Goal: Task Accomplishment & Management: Manage account settings

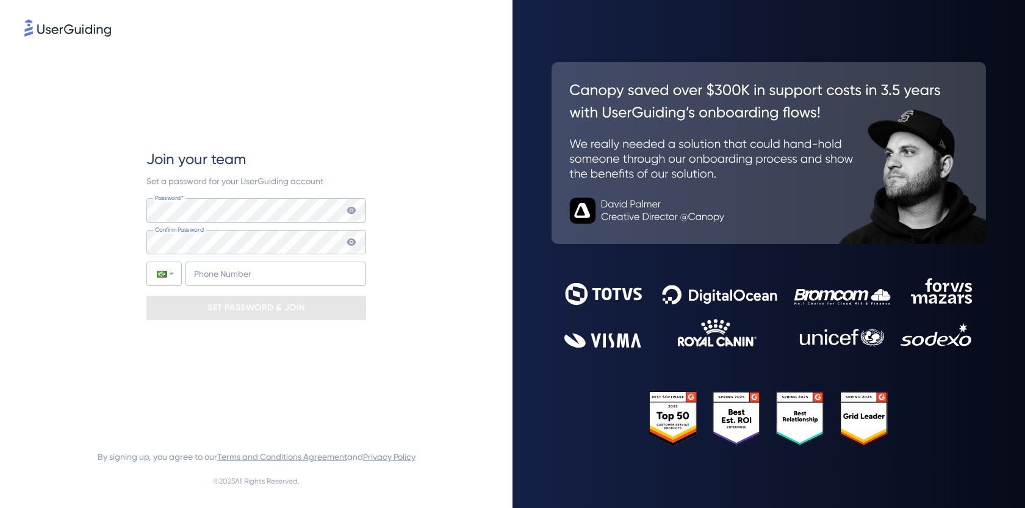
click at [351, 211] on icon at bounding box center [351, 210] width 9 height 7
click at [355, 211] on icon at bounding box center [351, 210] width 9 height 7
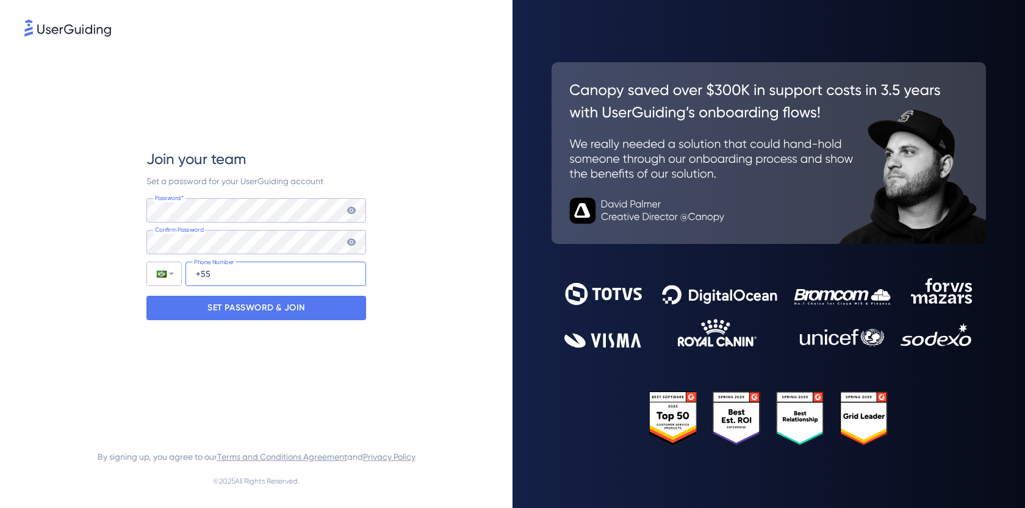
click at [250, 283] on input "+55" at bounding box center [276, 274] width 181 height 24
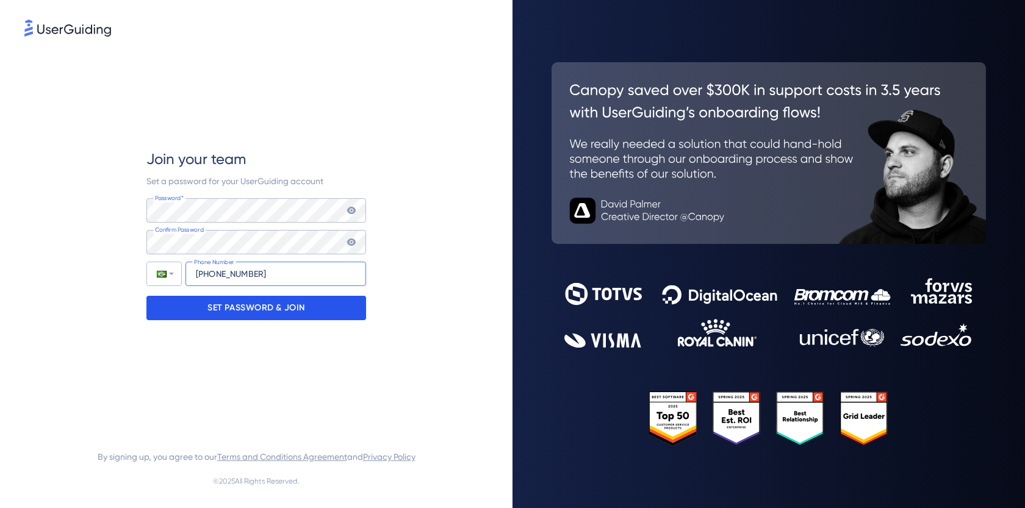
type input "[PHONE_NUMBER]"
click at [300, 308] on p "SET PASSWORD & JOIN" at bounding box center [256, 308] width 98 height 20
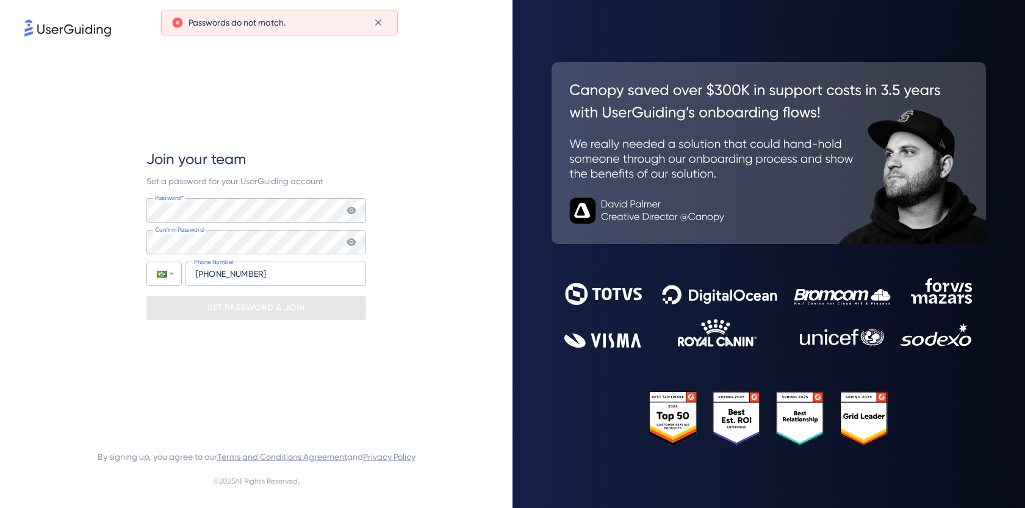
click at [351, 212] on icon at bounding box center [351, 210] width 9 height 7
click at [355, 237] on icon at bounding box center [352, 242] width 10 height 10
click at [355, 243] on icon at bounding box center [351, 242] width 9 height 7
click at [353, 243] on icon at bounding box center [351, 242] width 9 height 7
click at [98, 223] on div "Join your team Set a password for your UserGuiding account Password* Your passw…" at bounding box center [256, 234] width 464 height 391
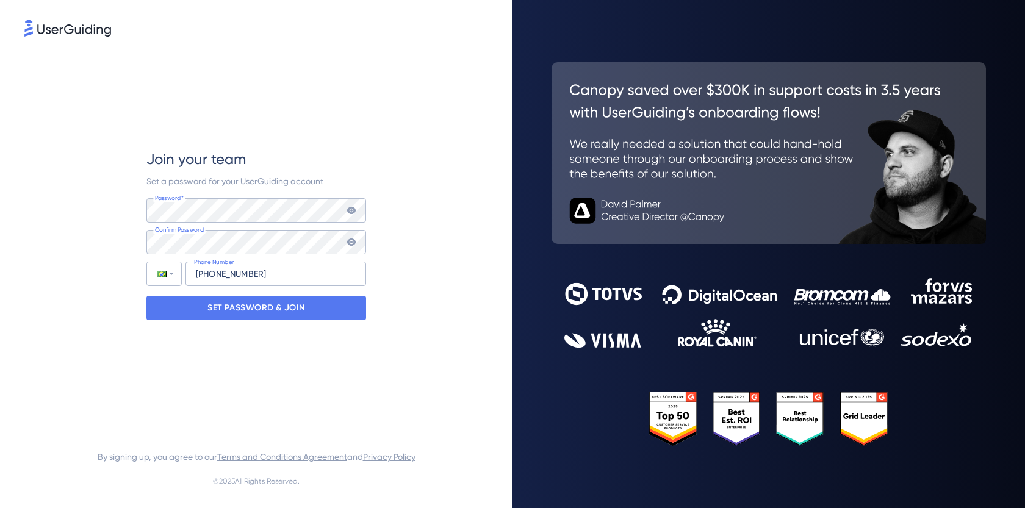
click at [217, 294] on div "Join your team Set a password for your UserGuiding account Password* Your passw…" at bounding box center [256, 235] width 220 height 171
click at [215, 308] on p "SET PASSWORD & JOIN" at bounding box center [256, 308] width 98 height 20
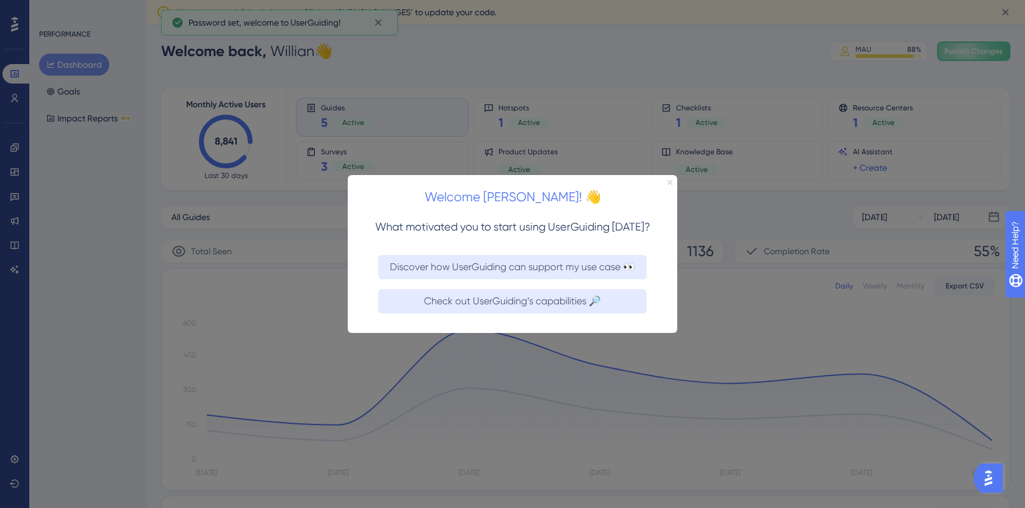
click at [672, 184] on icon "Close Preview" at bounding box center [670, 181] width 5 height 5
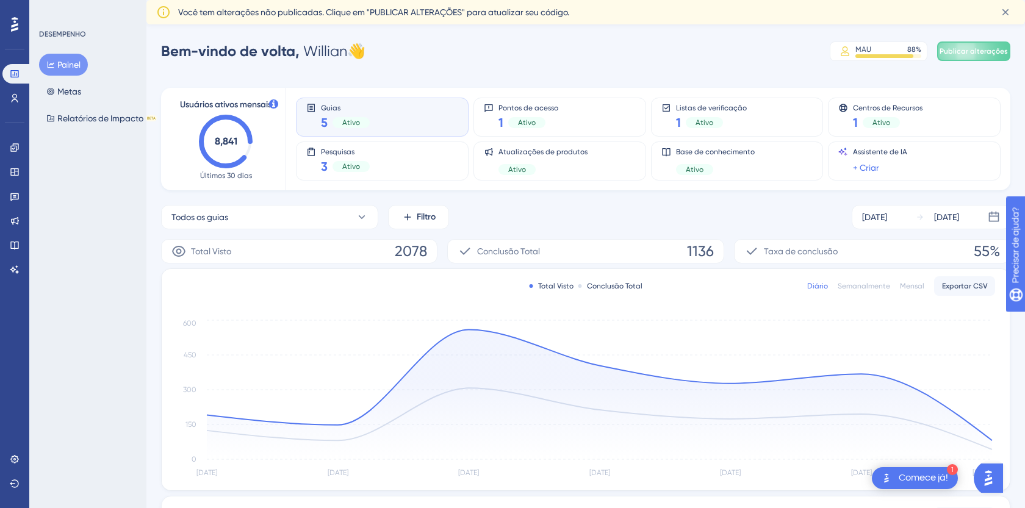
click at [85, 209] on div "DESEMPENHO Painel Metas Relatórios de Impacto BETA" at bounding box center [87, 254] width 117 height 508
click at [9, 76] on link at bounding box center [16, 74] width 29 height 20
click at [16, 99] on icon at bounding box center [15, 98] width 10 height 10
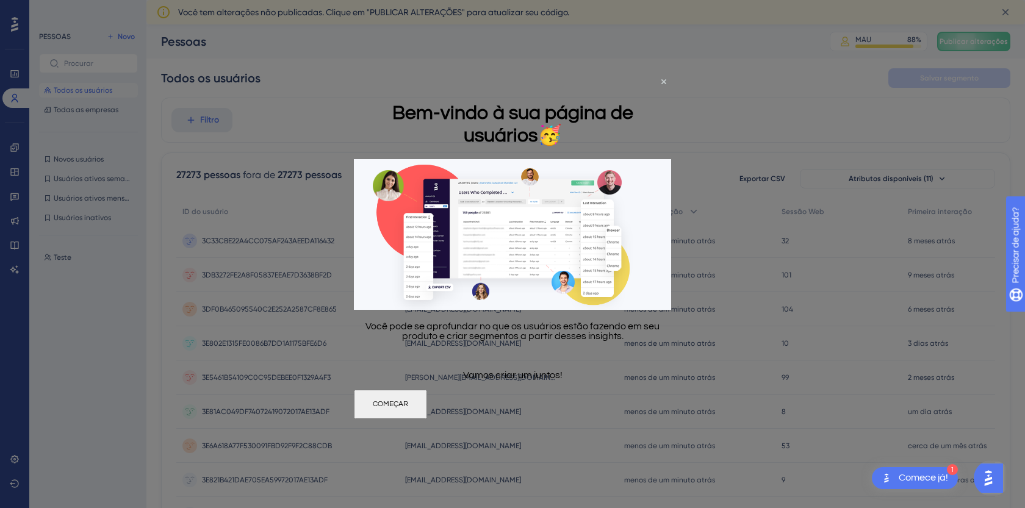
click at [427, 408] on button "COMEÇAR" at bounding box center [390, 403] width 73 height 29
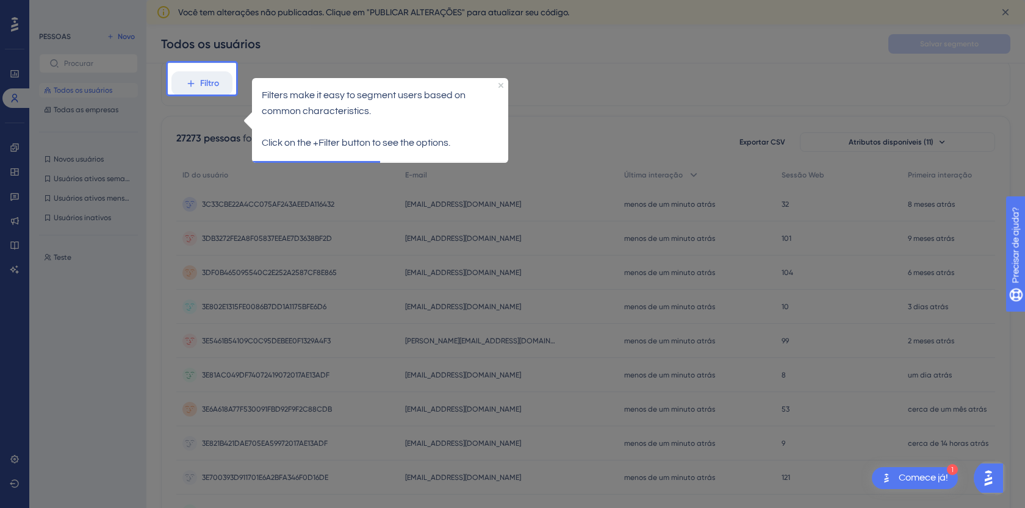
scroll to position [56, 0]
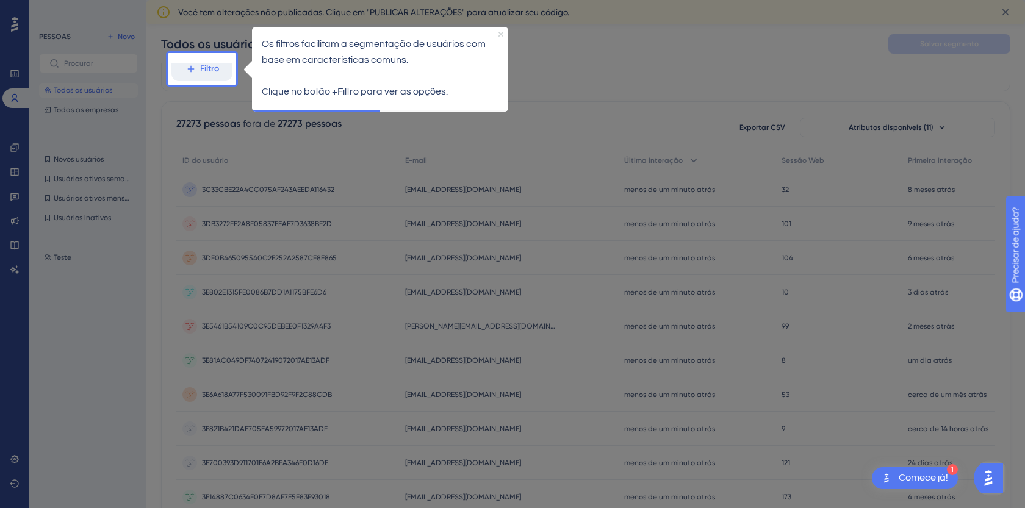
click at [502, 32] on icon "Fechar visualização" at bounding box center [501, 33] width 5 height 5
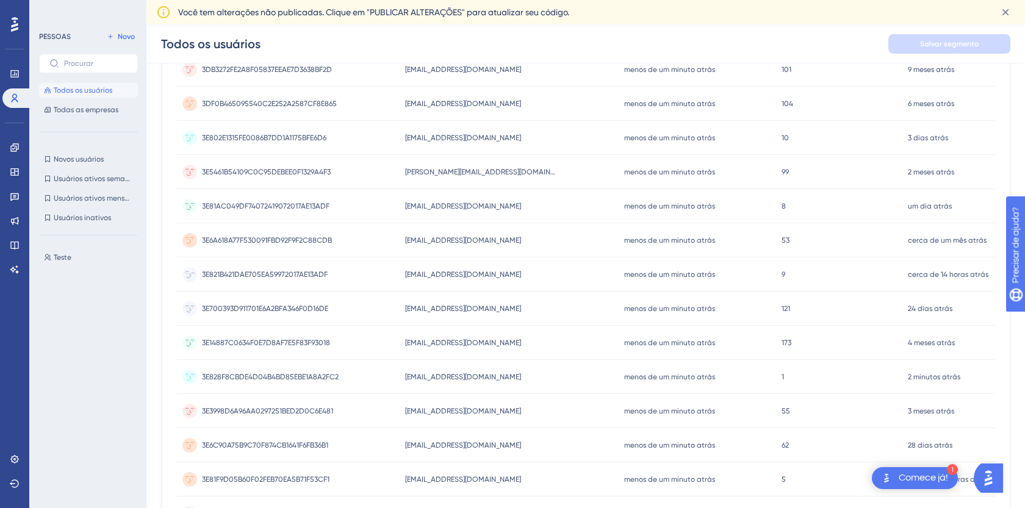
scroll to position [0, 0]
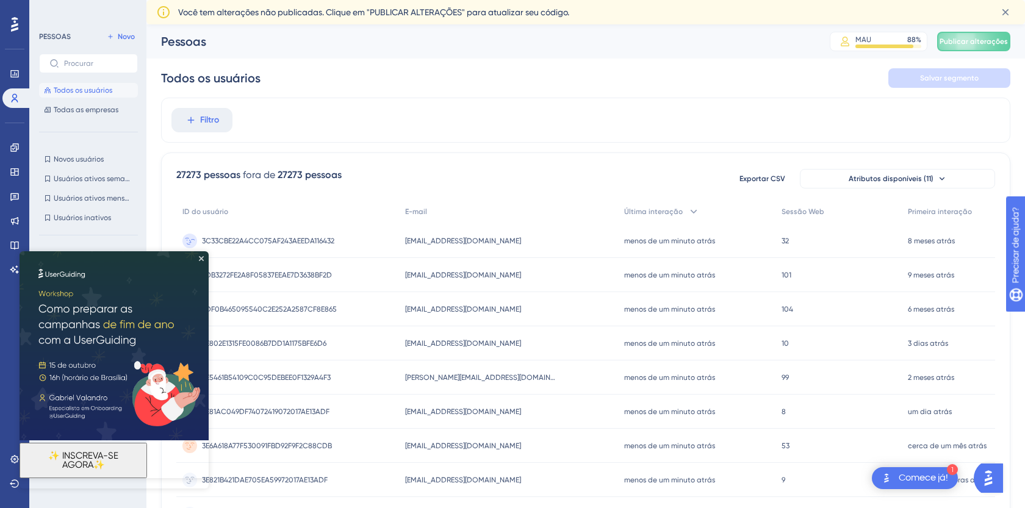
click at [438, 249] on div "[EMAIL_ADDRESS][DOMAIN_NAME] [EMAIL_ADDRESS][DOMAIN_NAME]" at bounding box center [508, 241] width 219 height 34
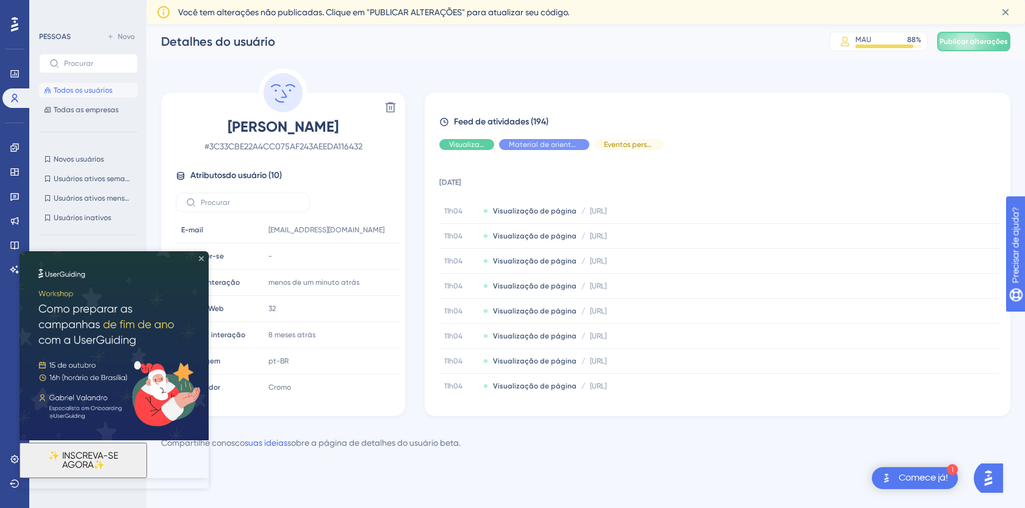
click at [199, 260] on icon "Fechar visualização" at bounding box center [201, 258] width 5 height 5
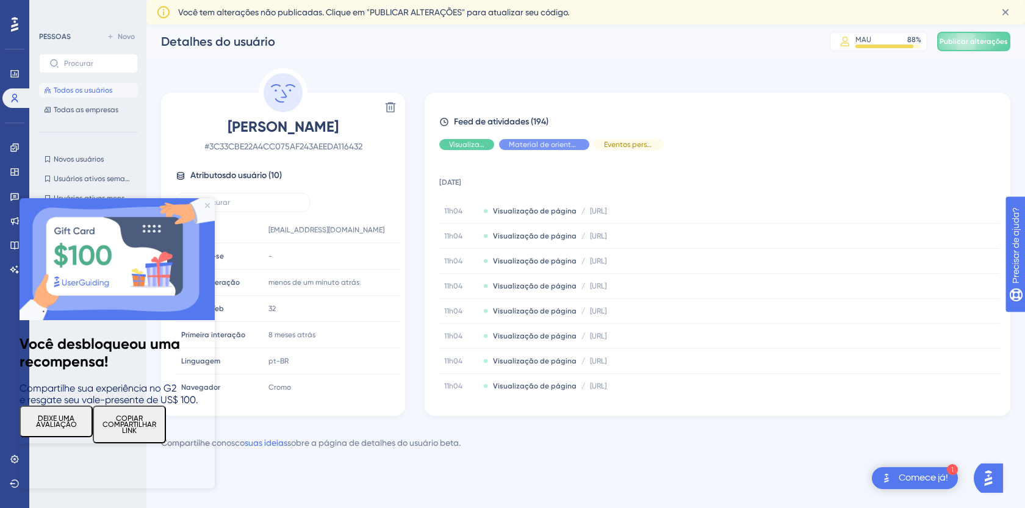
click at [207, 208] on img at bounding box center [117, 259] width 195 height 122
click at [207, 207] on icon "Fechar visualização" at bounding box center [207, 205] width 5 height 5
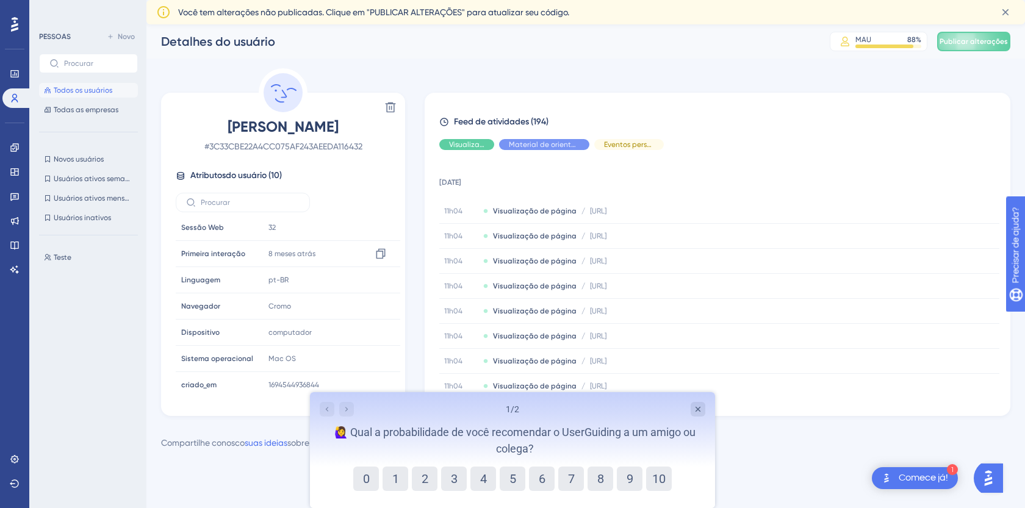
scroll to position [83, 0]
click at [696, 411] on icon "Fechar pesquisa" at bounding box center [698, 409] width 5 height 5
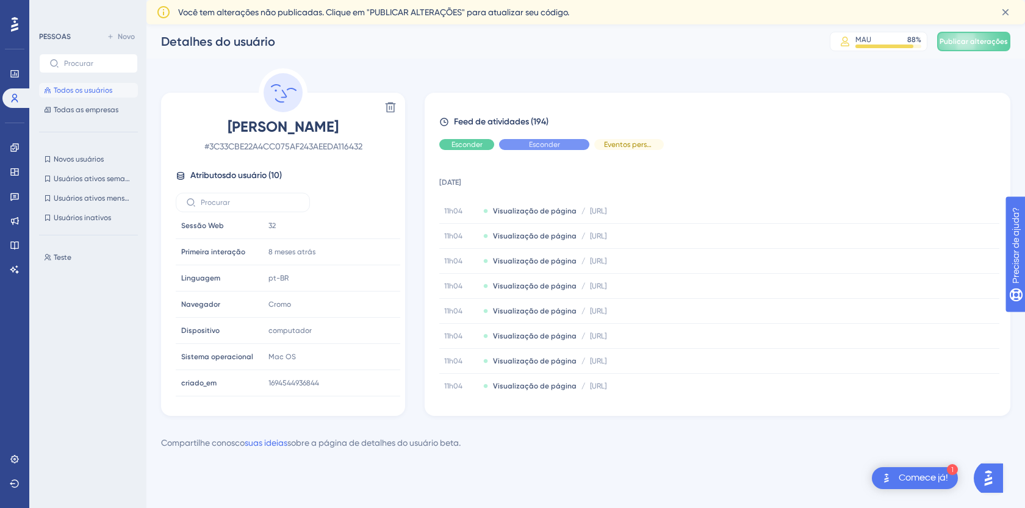
click at [281, 148] on font "3C33CBE22A4CC075AF243AEEDA116432" at bounding box center [285, 147] width 153 height 10
click at [347, 166] on div "[PERSON_NAME] # 3C33CBE22A4CC075AF243AEEDA116432 Atributos do usuário ( 10 ) E-…" at bounding box center [283, 256] width 234 height 279
click at [272, 149] on font "3C33CBE22A4CC075AF243AEEDA116432" at bounding box center [285, 147] width 153 height 10
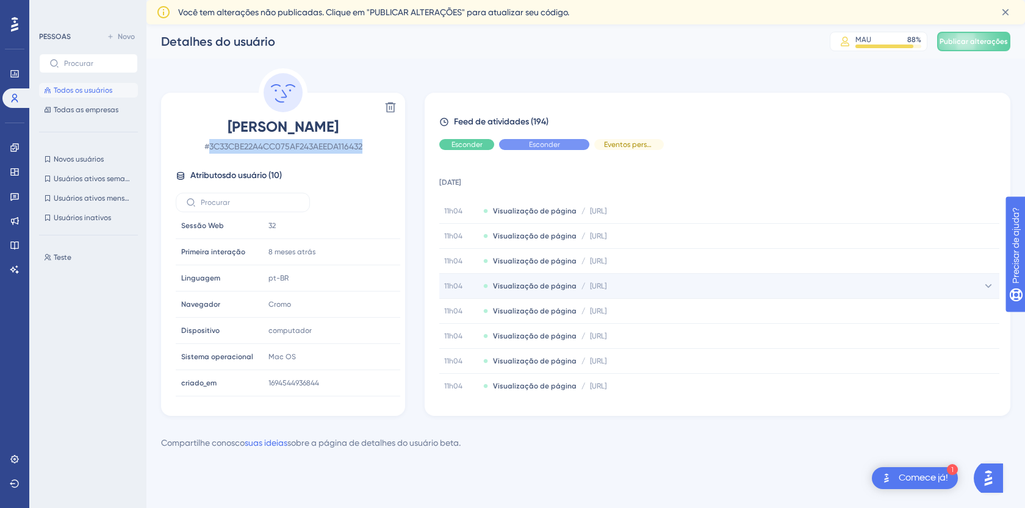
click at [624, 294] on div "11h04 Visualização de página / [URL] [URL]" at bounding box center [719, 286] width 560 height 24
click at [607, 283] on font "[URL]" at bounding box center [598, 286] width 16 height 9
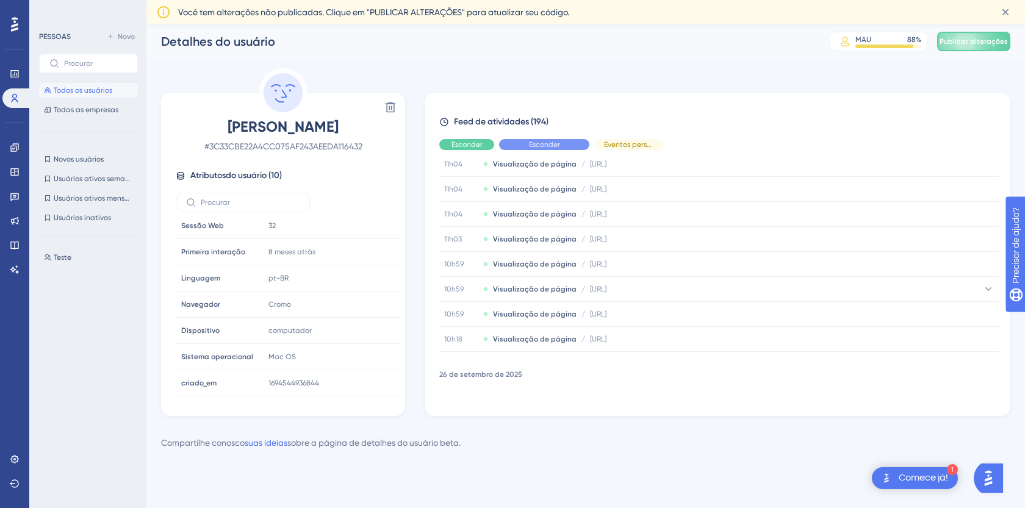
scroll to position [208, 0]
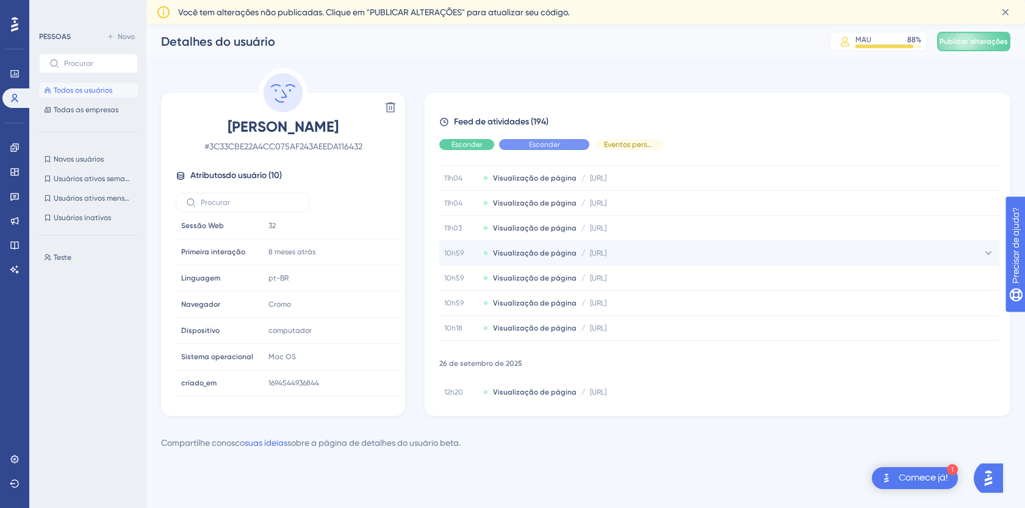
click at [607, 252] on font "[URL]" at bounding box center [598, 253] width 16 height 9
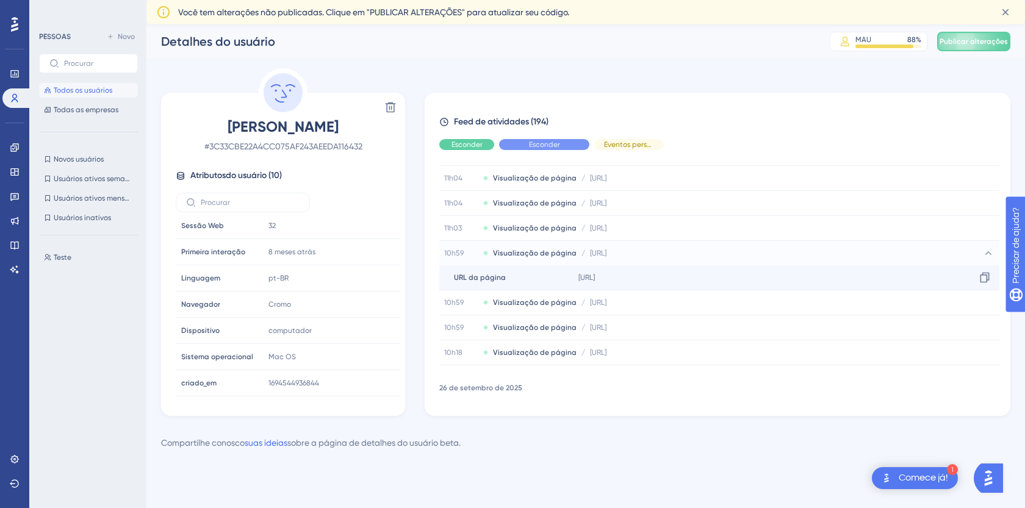
drag, startPoint x: 889, startPoint y: 273, endPoint x: 723, endPoint y: 273, distance: 166.6
click at [723, 273] on div "[URL] Cópia [URL]" at bounding box center [787, 277] width 426 height 24
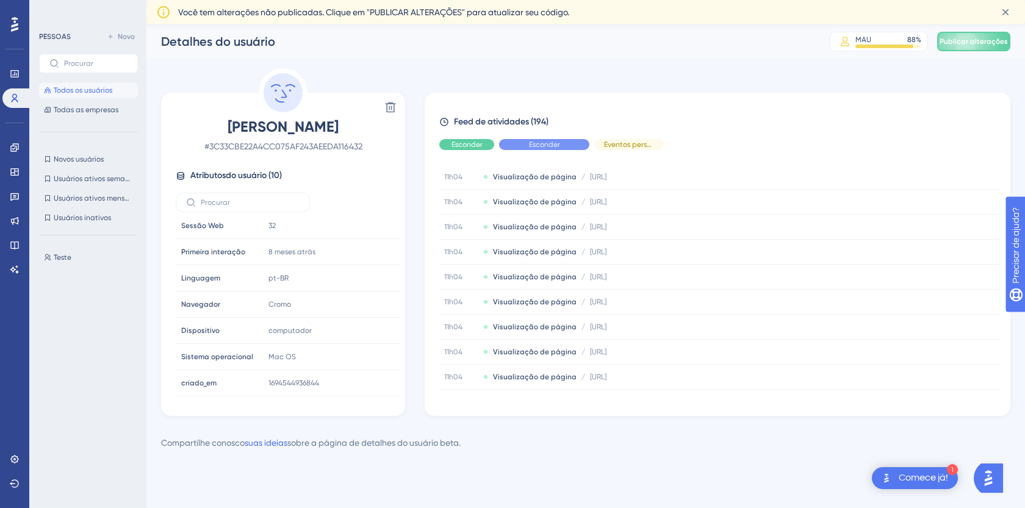
scroll to position [0, 0]
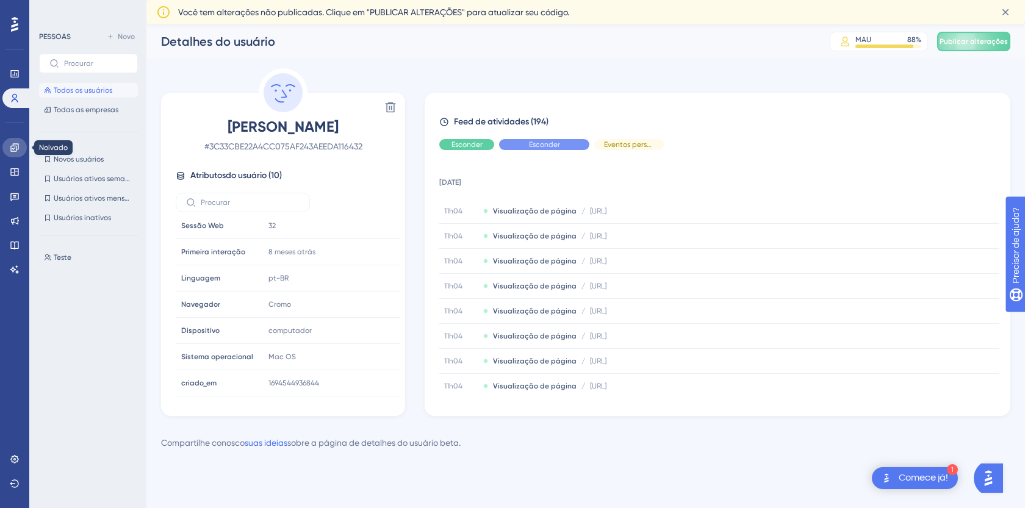
click at [16, 153] on link at bounding box center [14, 148] width 24 height 20
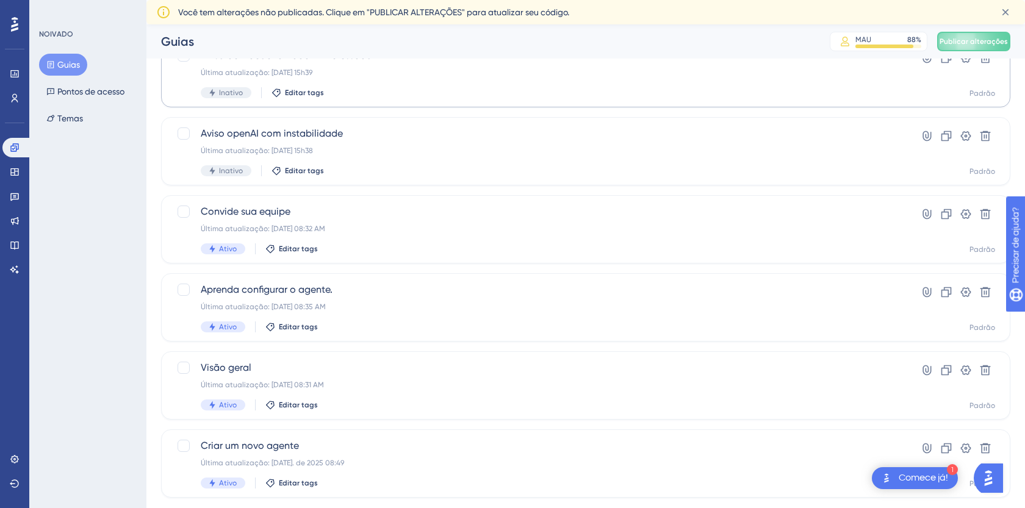
scroll to position [180, 0]
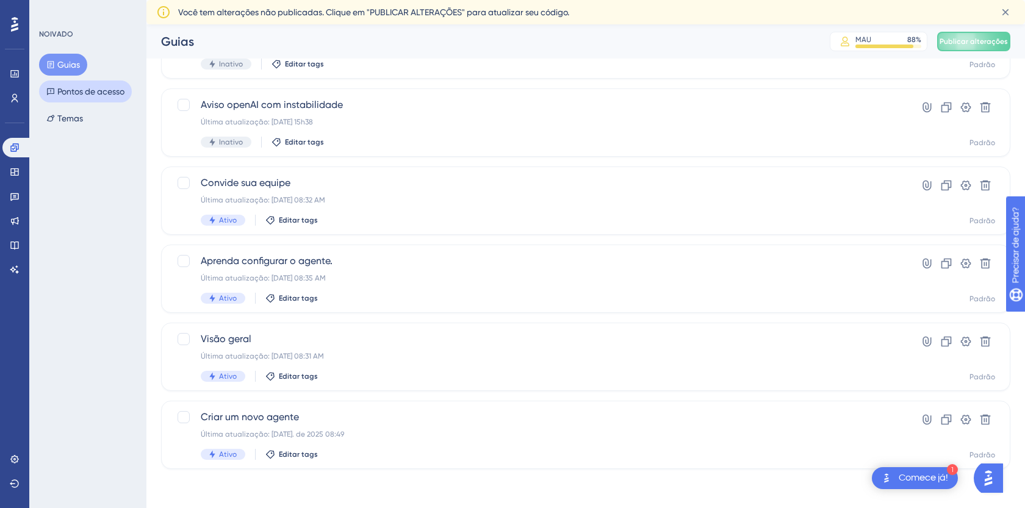
click at [84, 85] on font "Pontos de acesso" at bounding box center [90, 91] width 67 height 15
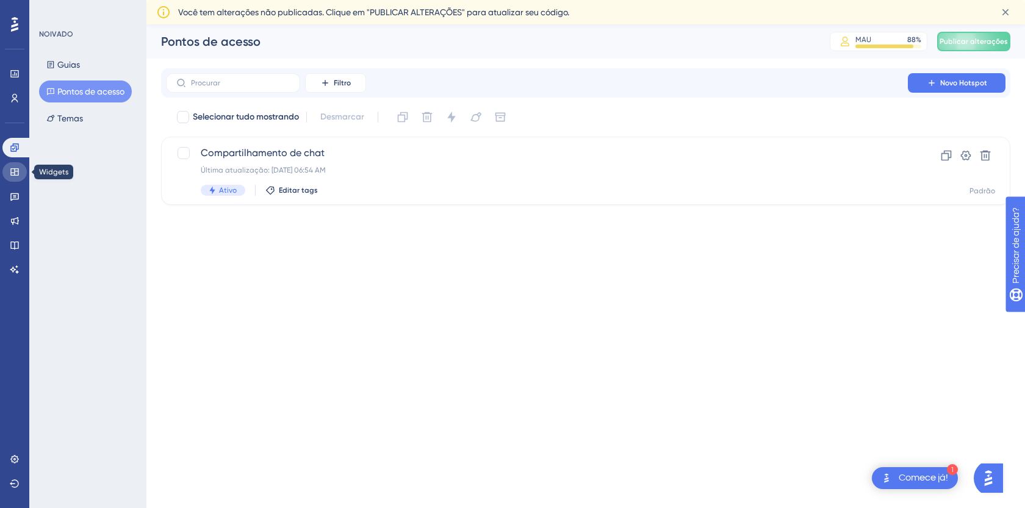
click at [21, 174] on link at bounding box center [14, 172] width 24 height 20
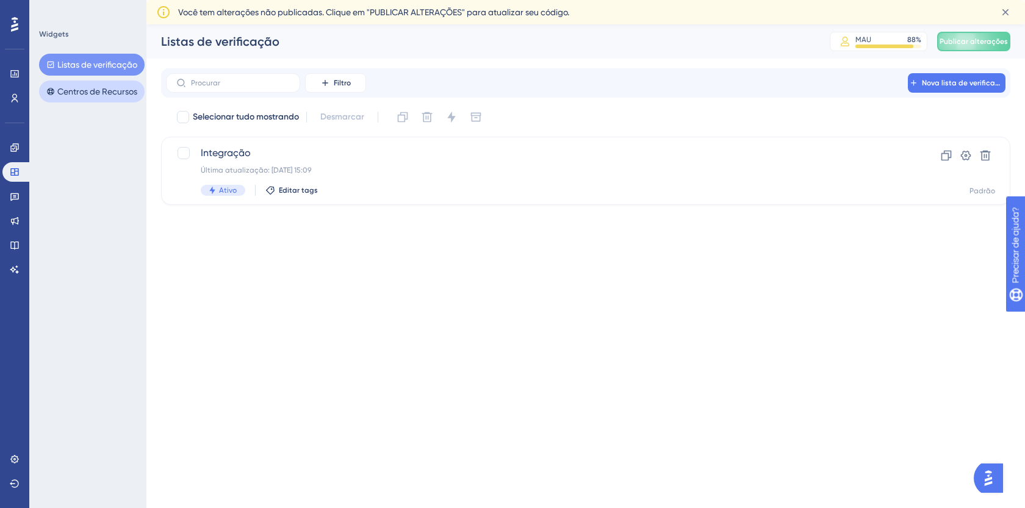
click at [71, 85] on font "Centros de Recursos" at bounding box center [97, 91] width 80 height 15
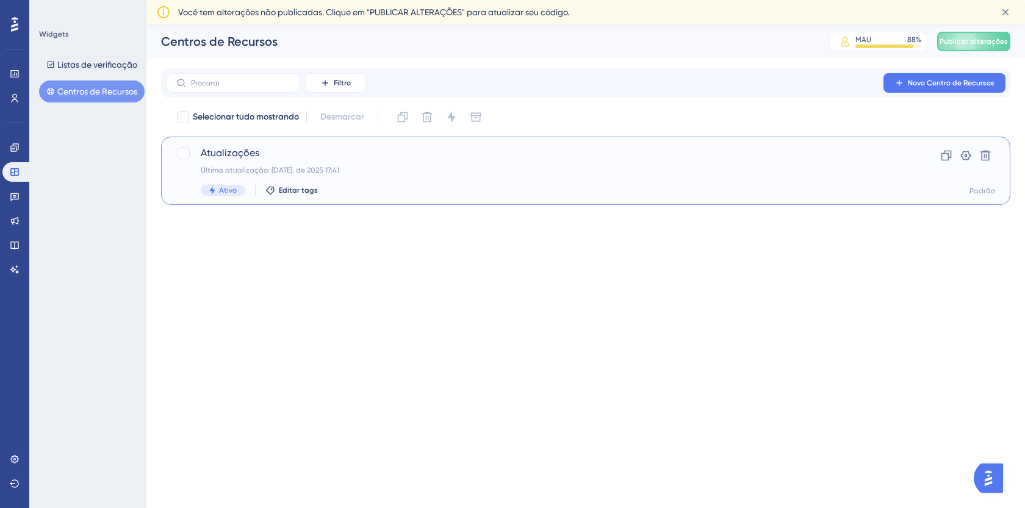
click at [269, 162] on div "Atualizações Última atualização: [DATE]. de 2025 17:41 Ativo Editar tags" at bounding box center [537, 171] width 672 height 50
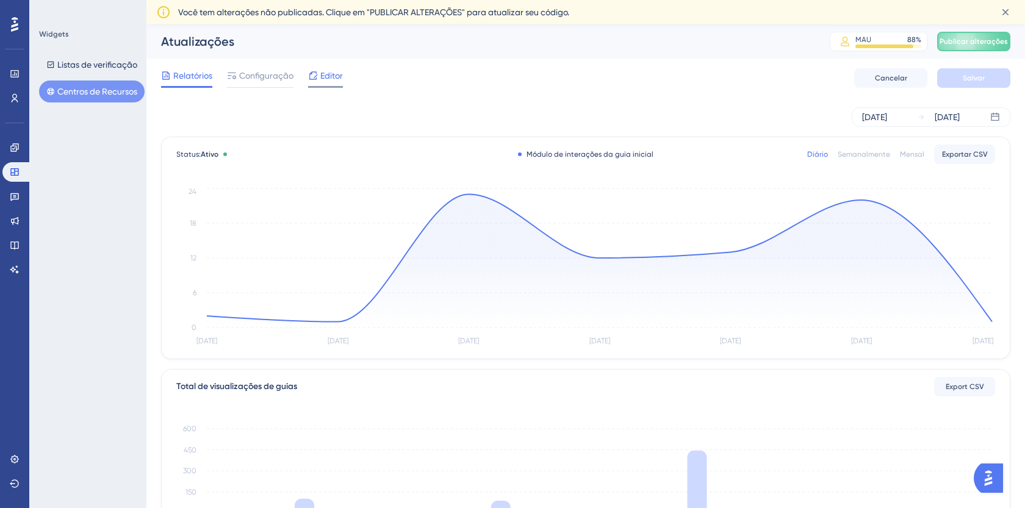
click at [336, 76] on font "Editor" at bounding box center [331, 76] width 23 height 10
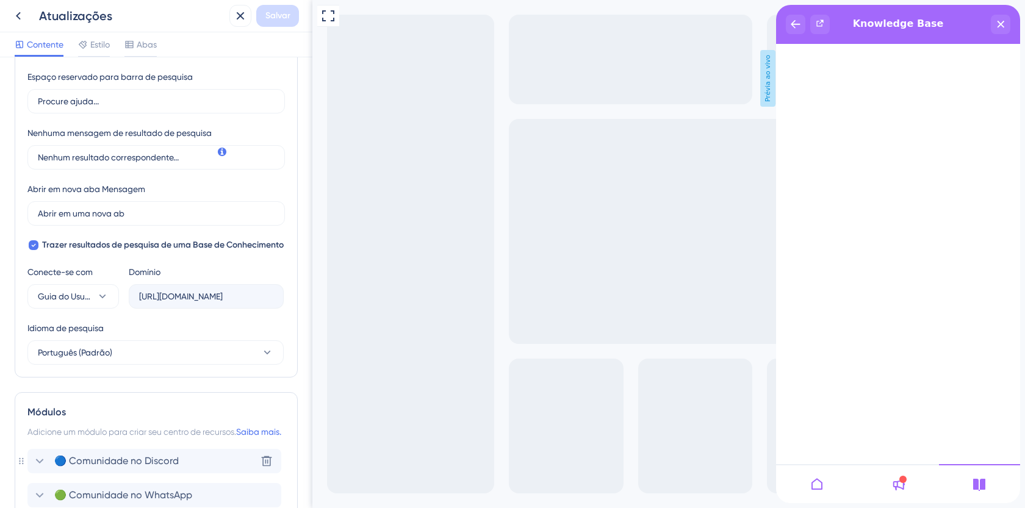
scroll to position [492, 0]
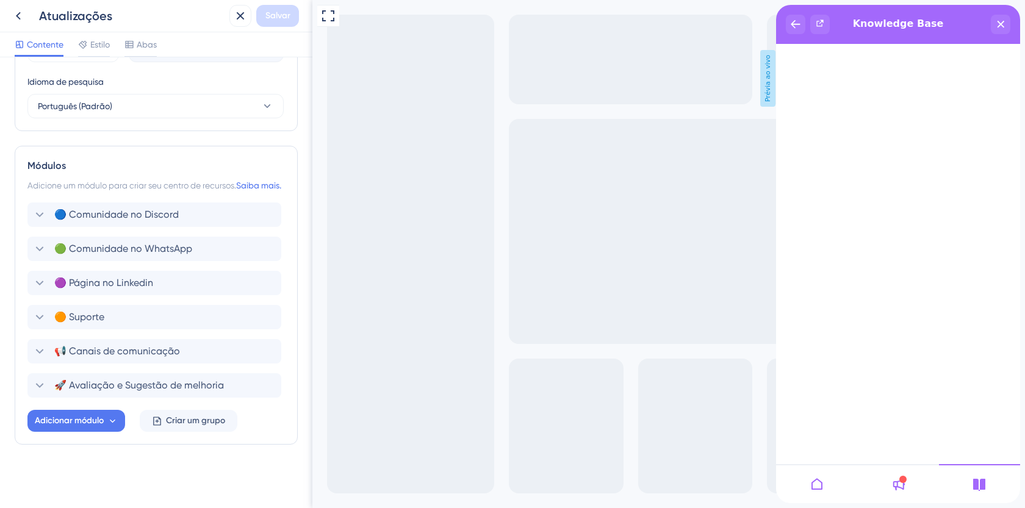
click at [824, 488] on div at bounding box center [816, 483] width 81 height 39
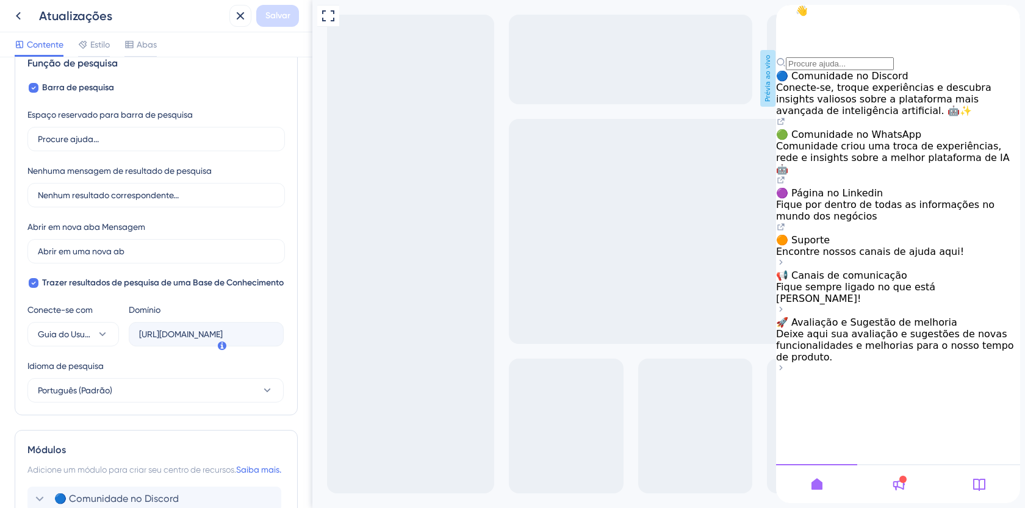
scroll to position [0, 0]
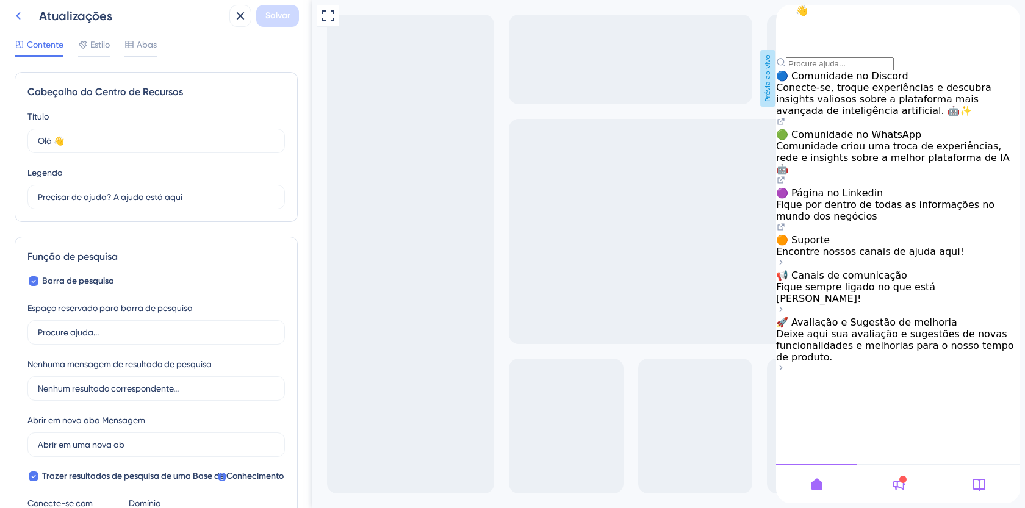
click at [23, 17] on icon at bounding box center [18, 16] width 15 height 15
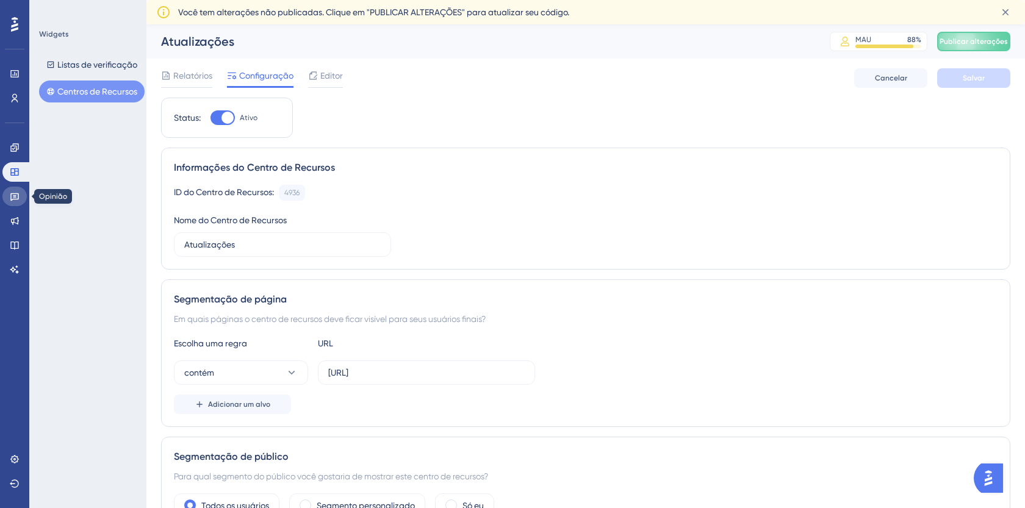
click at [9, 204] on link at bounding box center [14, 197] width 24 height 20
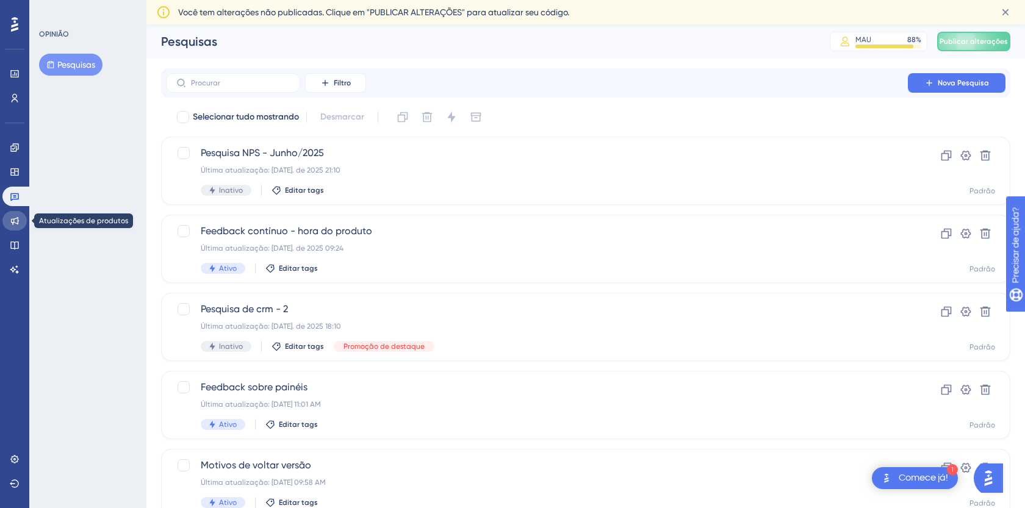
click at [18, 225] on icon at bounding box center [15, 221] width 10 height 10
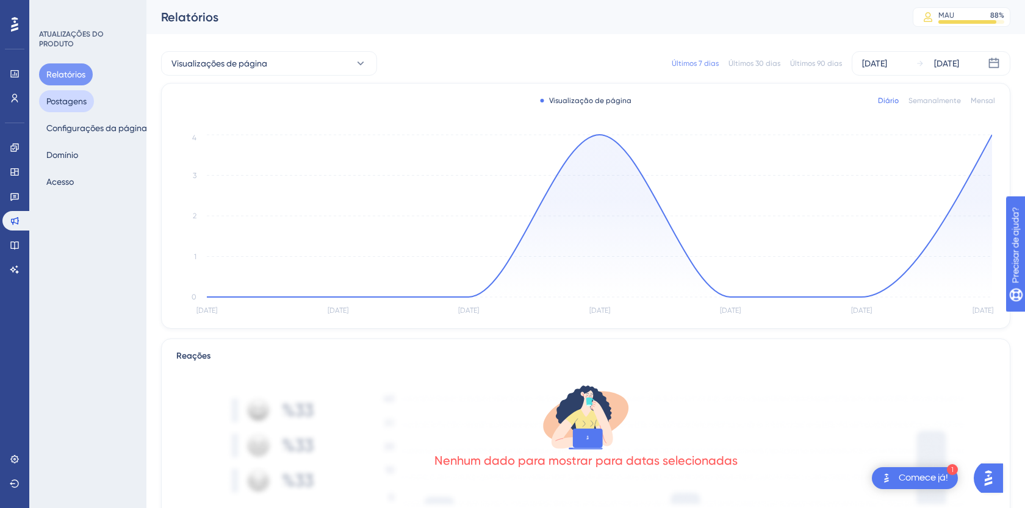
click at [68, 104] on font "Postagens" at bounding box center [66, 101] width 40 height 10
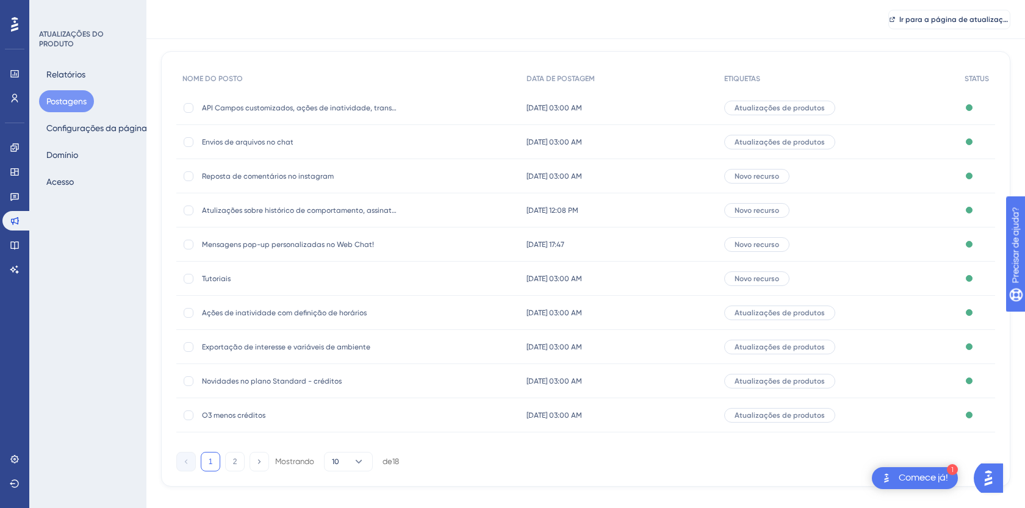
scroll to position [113, 0]
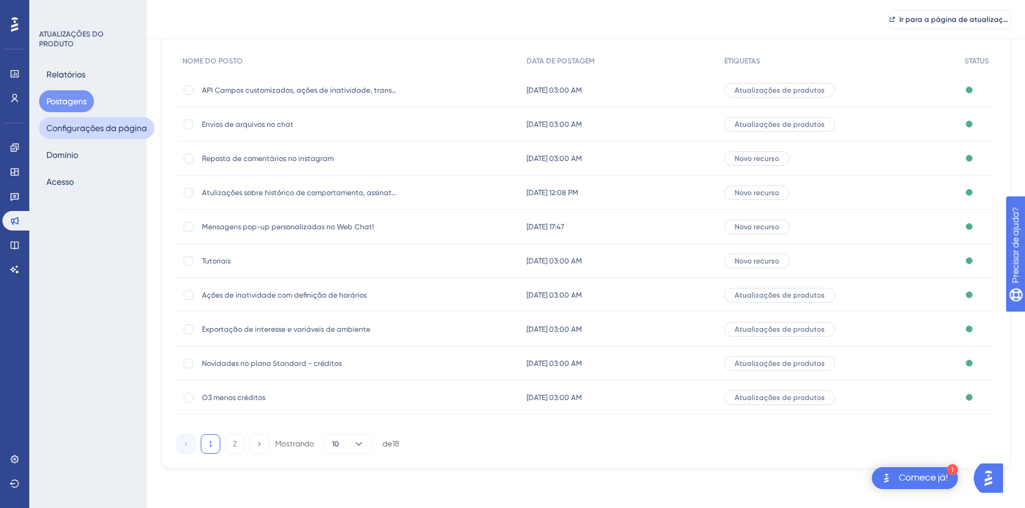
click at [103, 133] on font "Configurações da página" at bounding box center [96, 128] width 101 height 15
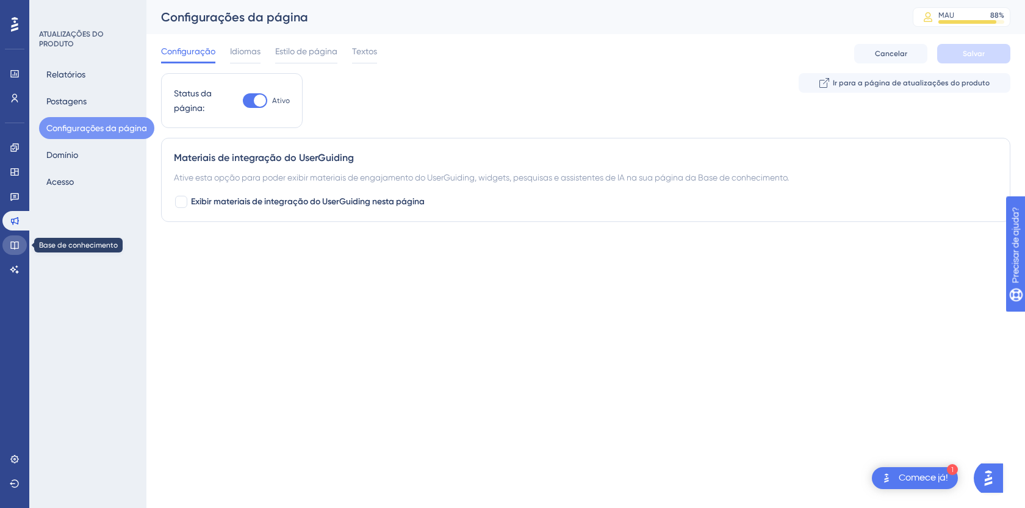
click at [18, 243] on icon at bounding box center [15, 245] width 10 height 10
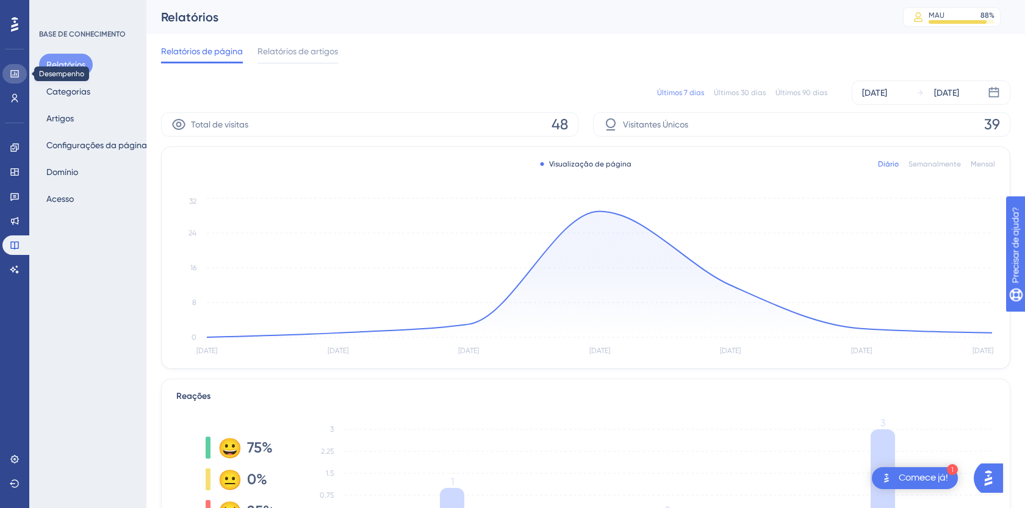
click at [16, 76] on icon at bounding box center [15, 74] width 10 height 10
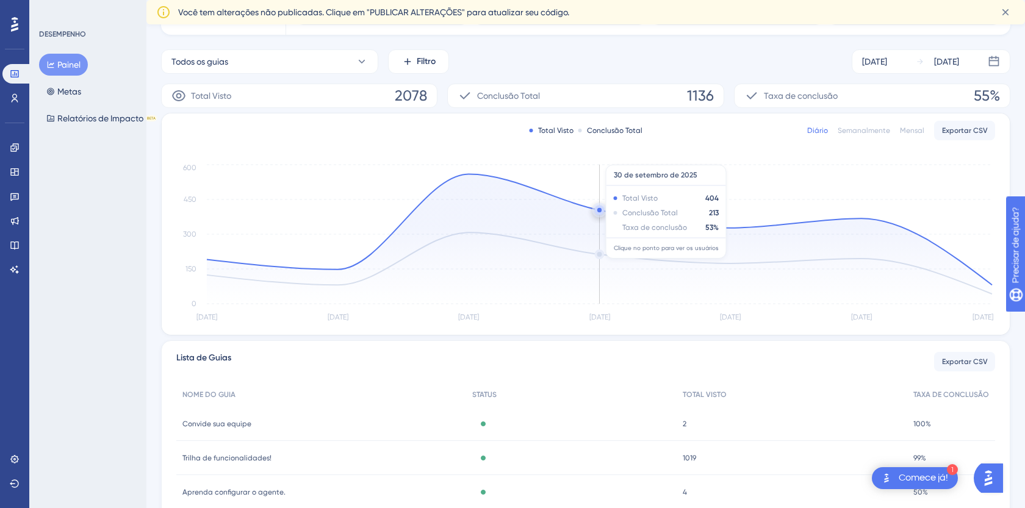
scroll to position [156, 0]
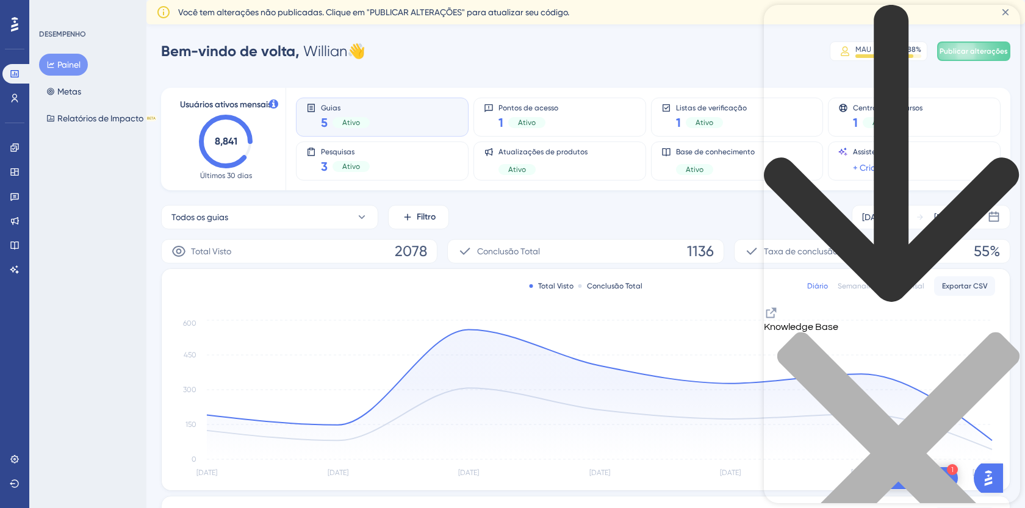
scroll to position [1, 0]
click at [1006, 332] on div "close resource center" at bounding box center [892, 461] width 256 height 258
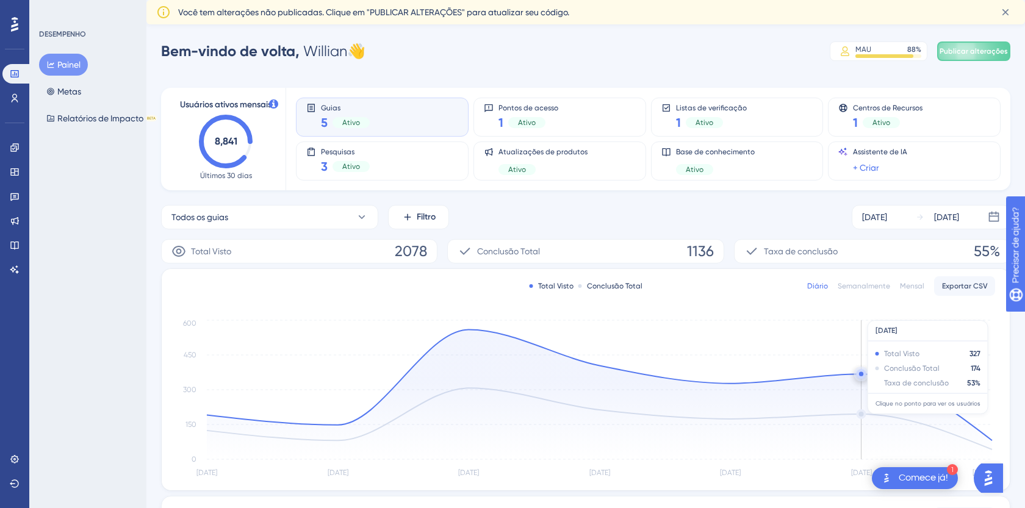
scroll to position [16, 0]
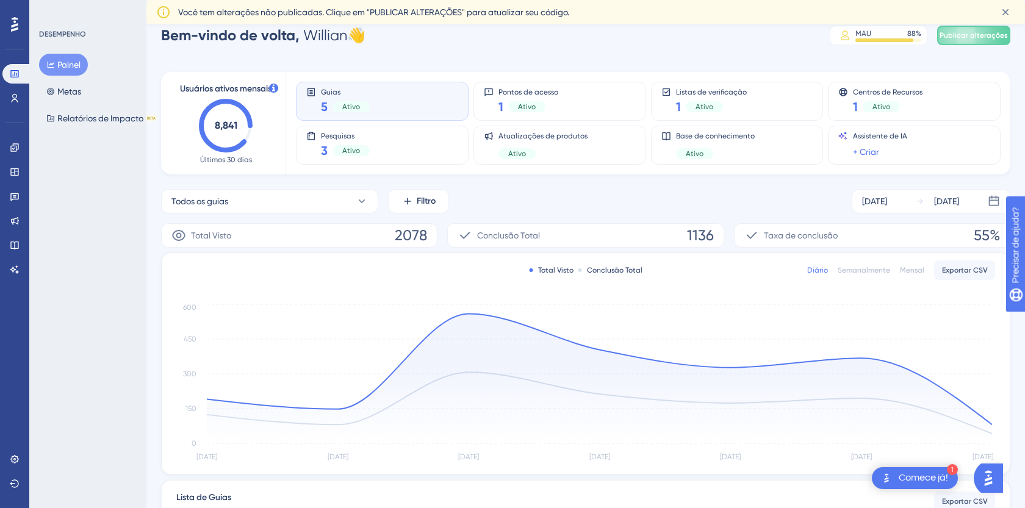
click at [101, 92] on div "Painel Metas Relatórios de Impacto BETA" at bounding box center [88, 92] width 99 height 76
click at [61, 88] on font "Metas" at bounding box center [69, 92] width 24 height 10
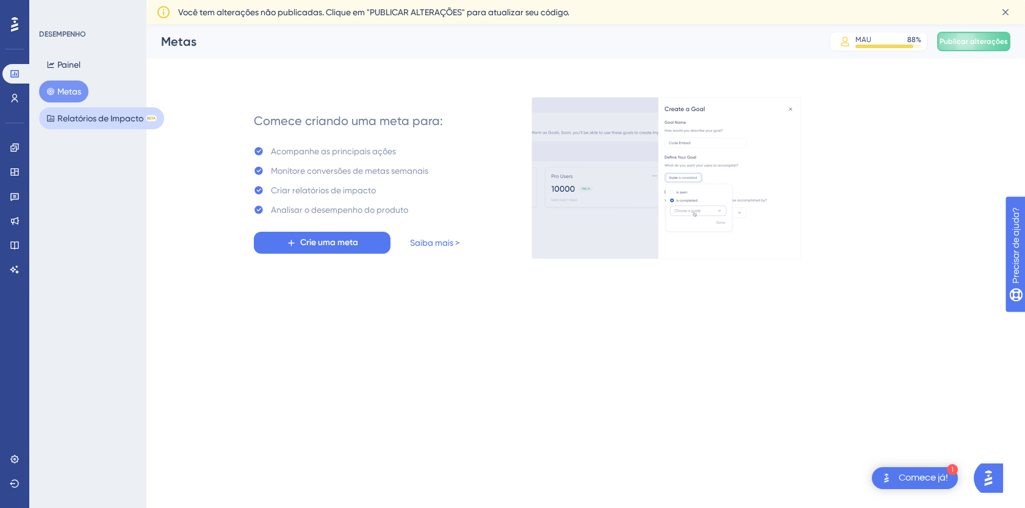
click at [106, 121] on font "Relatórios de Impacto" at bounding box center [100, 119] width 86 height 10
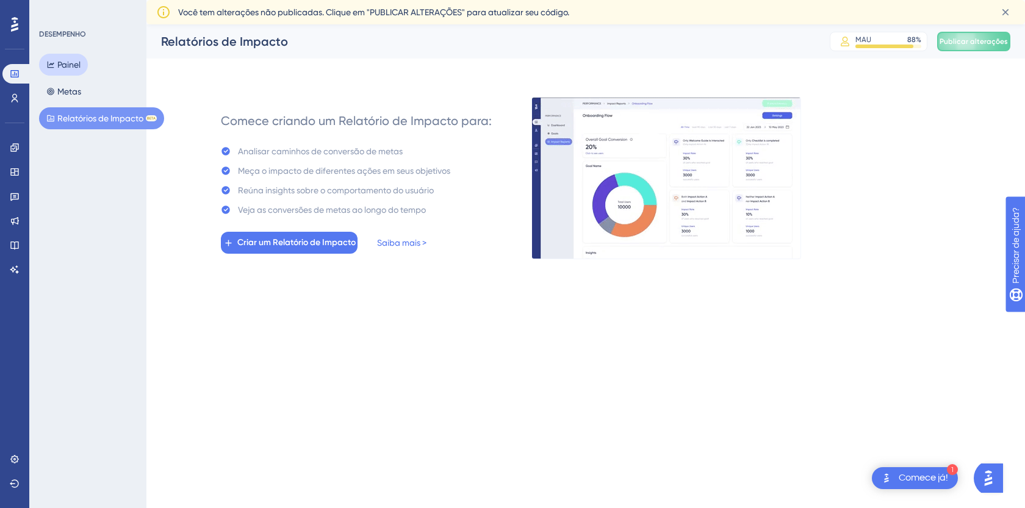
click at [54, 63] on icon at bounding box center [50, 64] width 9 height 9
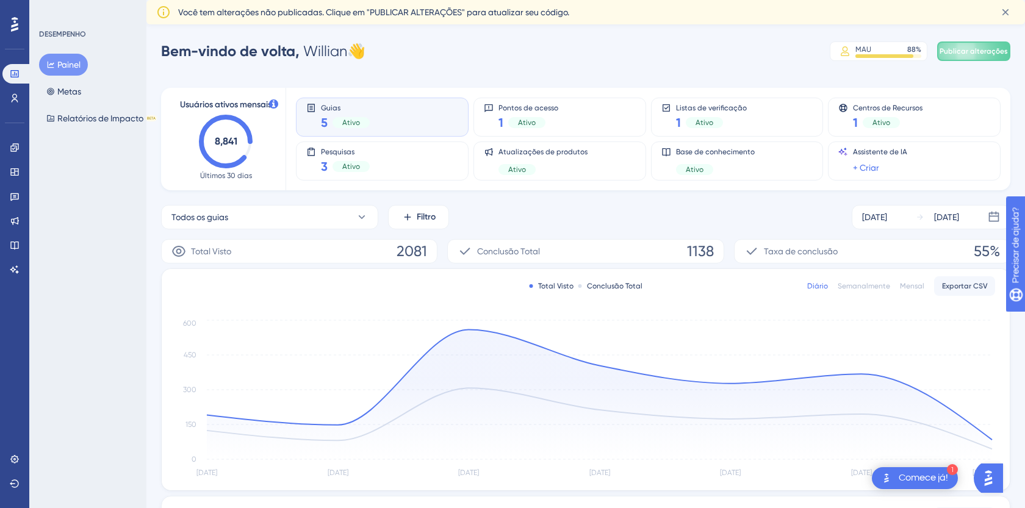
click at [369, 84] on div "Usuários ativos mensais 8,841 Últimos 30 dias Guias 5 Ativo Pontos de acesso 1 …" at bounding box center [585, 415] width 849 height 685
click at [225, 142] on text "8,841" at bounding box center [226, 141] width 23 height 12
click at [21, 99] on link at bounding box center [14, 98] width 24 height 20
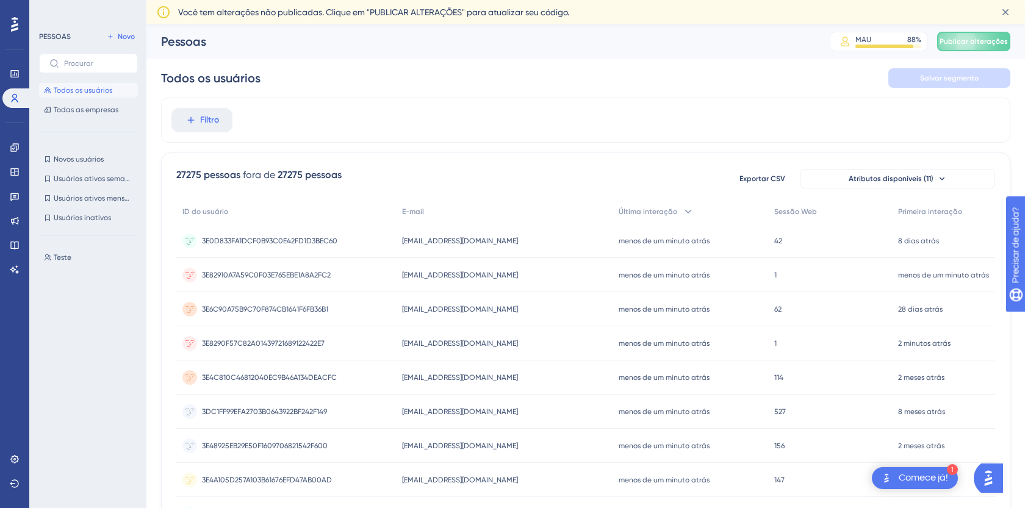
click at [866, 134] on div "Filtro" at bounding box center [585, 120] width 849 height 45
click at [77, 115] on button "Todas as empresas" at bounding box center [88, 110] width 99 height 15
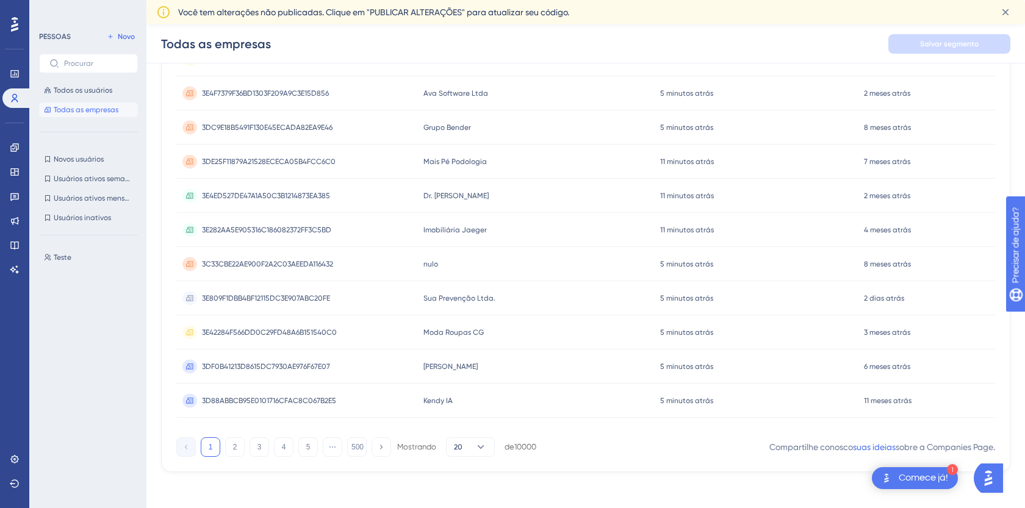
scroll to position [494, 0]
